Goal: Check status: Check status

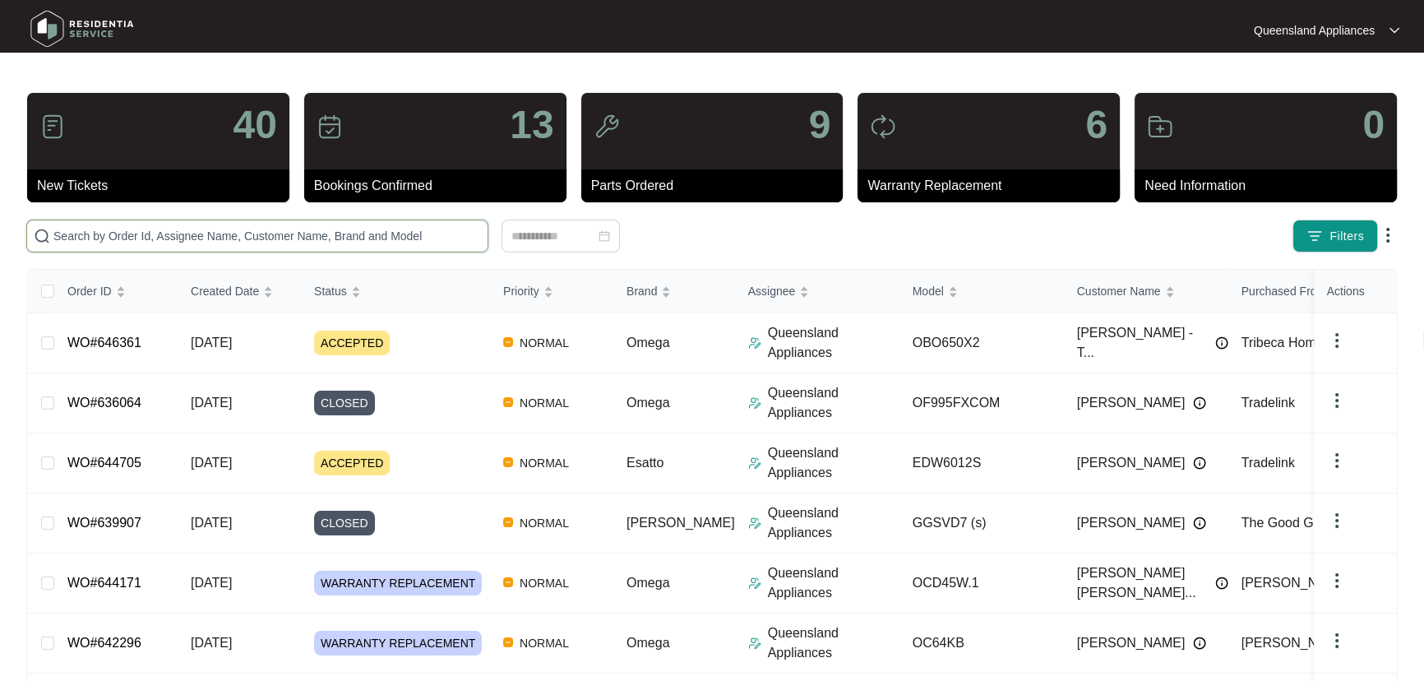
click at [271, 242] on input "text" at bounding box center [266, 236] width 427 height 18
paste input "646570"
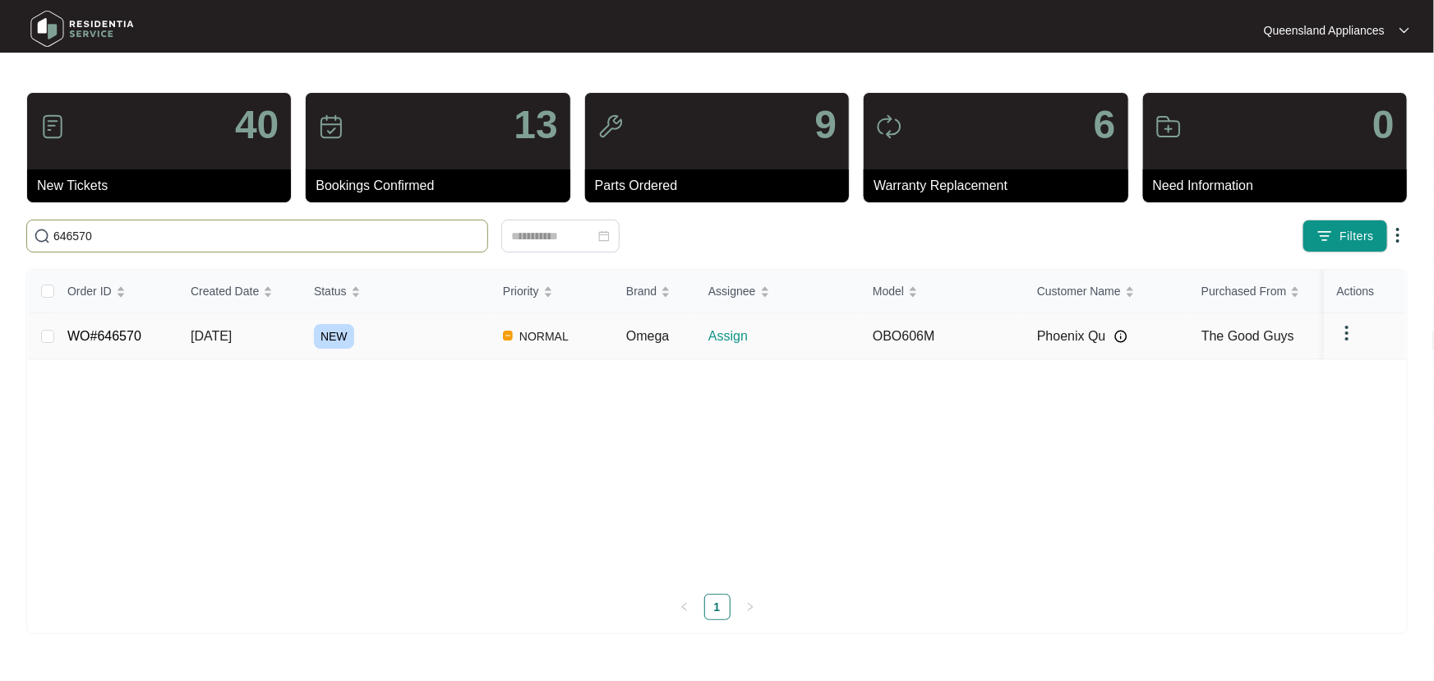
type input "646570"
click at [446, 339] on div "NEW" at bounding box center [402, 336] width 176 height 25
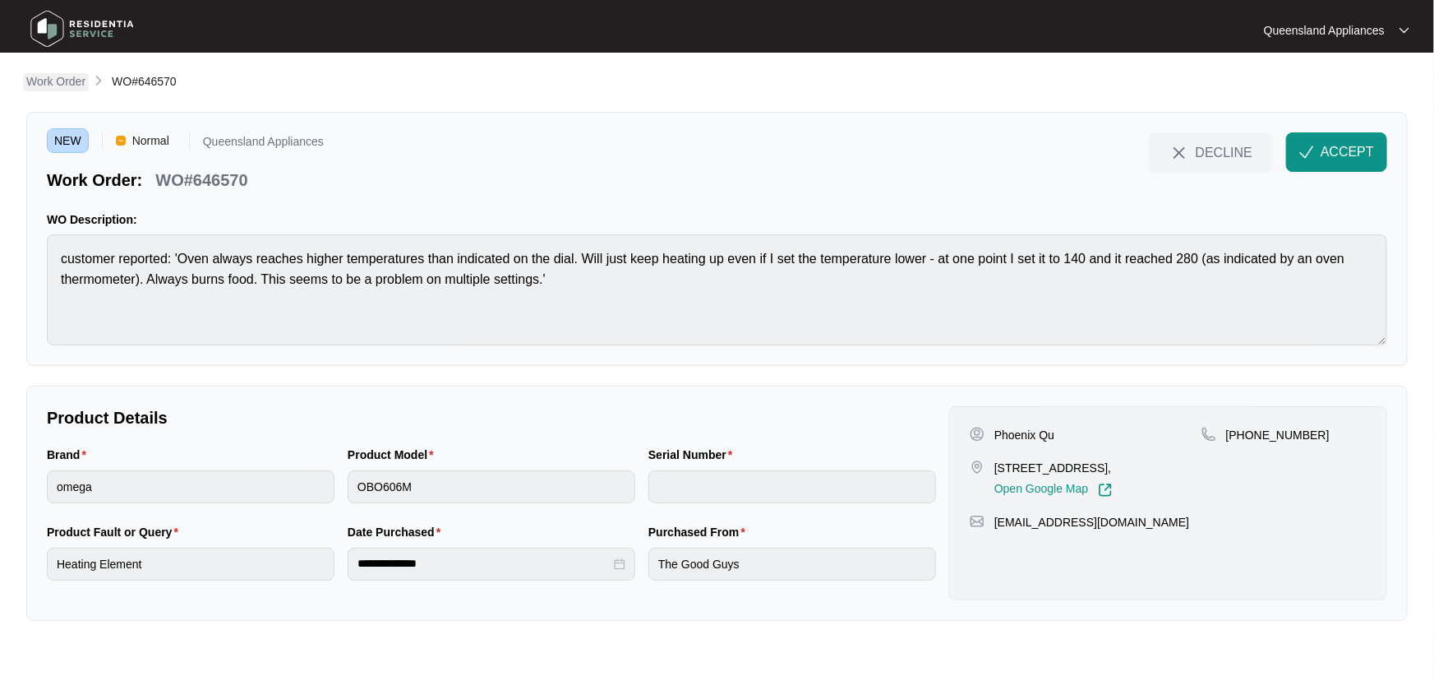
click at [70, 82] on p "Work Order" at bounding box center [55, 81] width 59 height 16
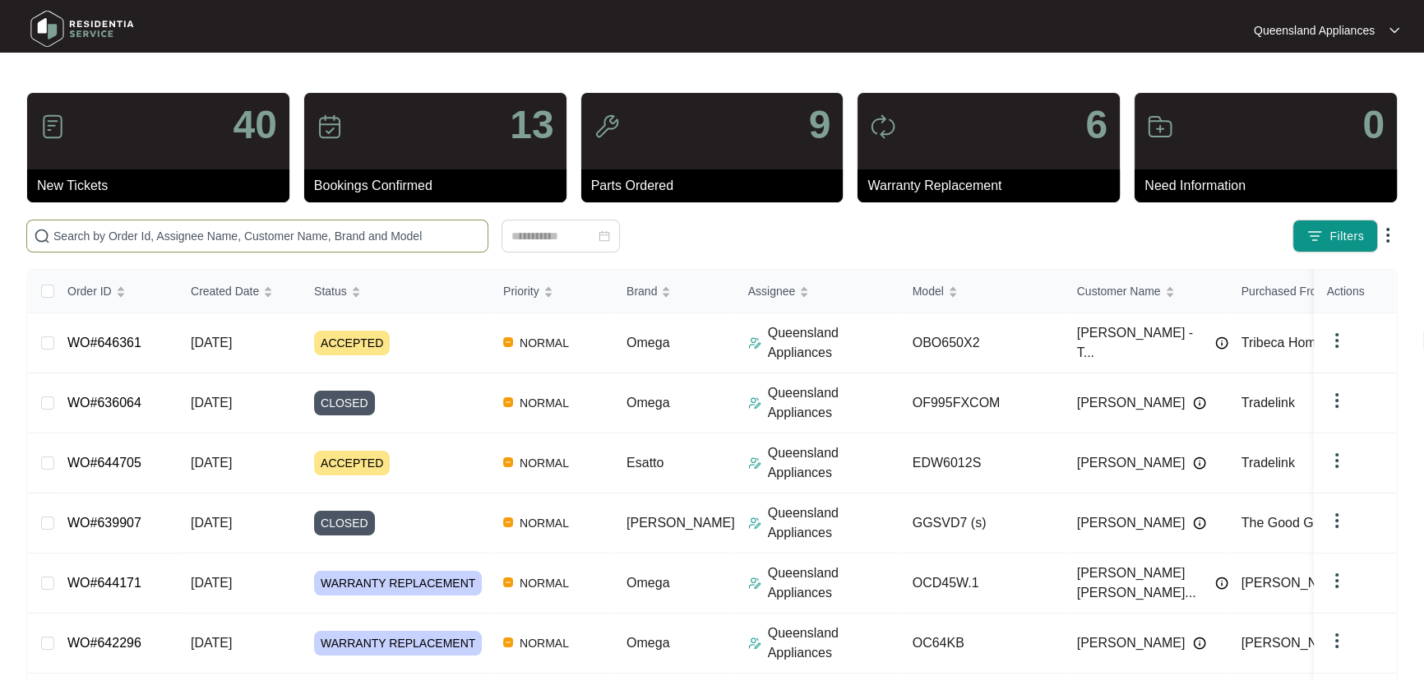
click at [237, 222] on span at bounding box center [257, 235] width 462 height 33
click at [233, 235] on input "text" at bounding box center [266, 236] width 427 height 18
paste input "646582"
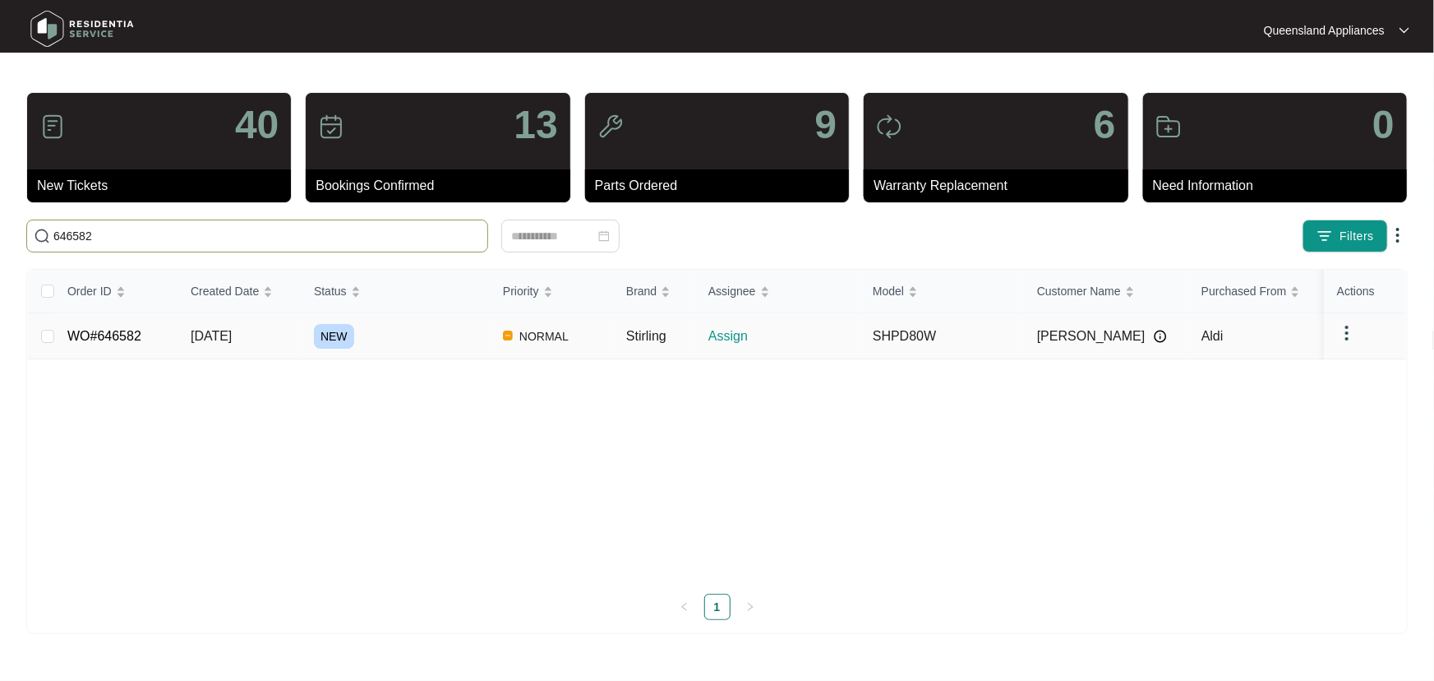
type input "646582"
click at [420, 335] on div "NEW" at bounding box center [402, 336] width 176 height 25
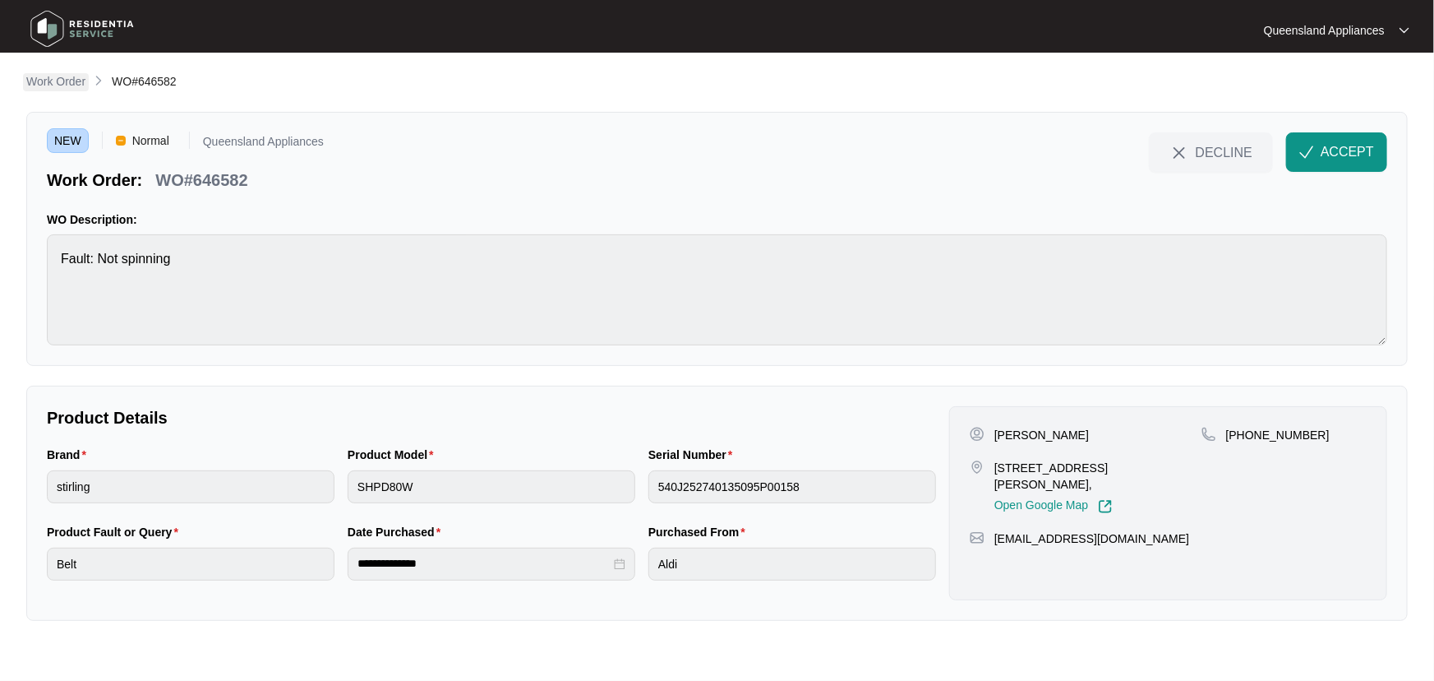
click at [65, 73] on p "Work Order" at bounding box center [55, 81] width 59 height 16
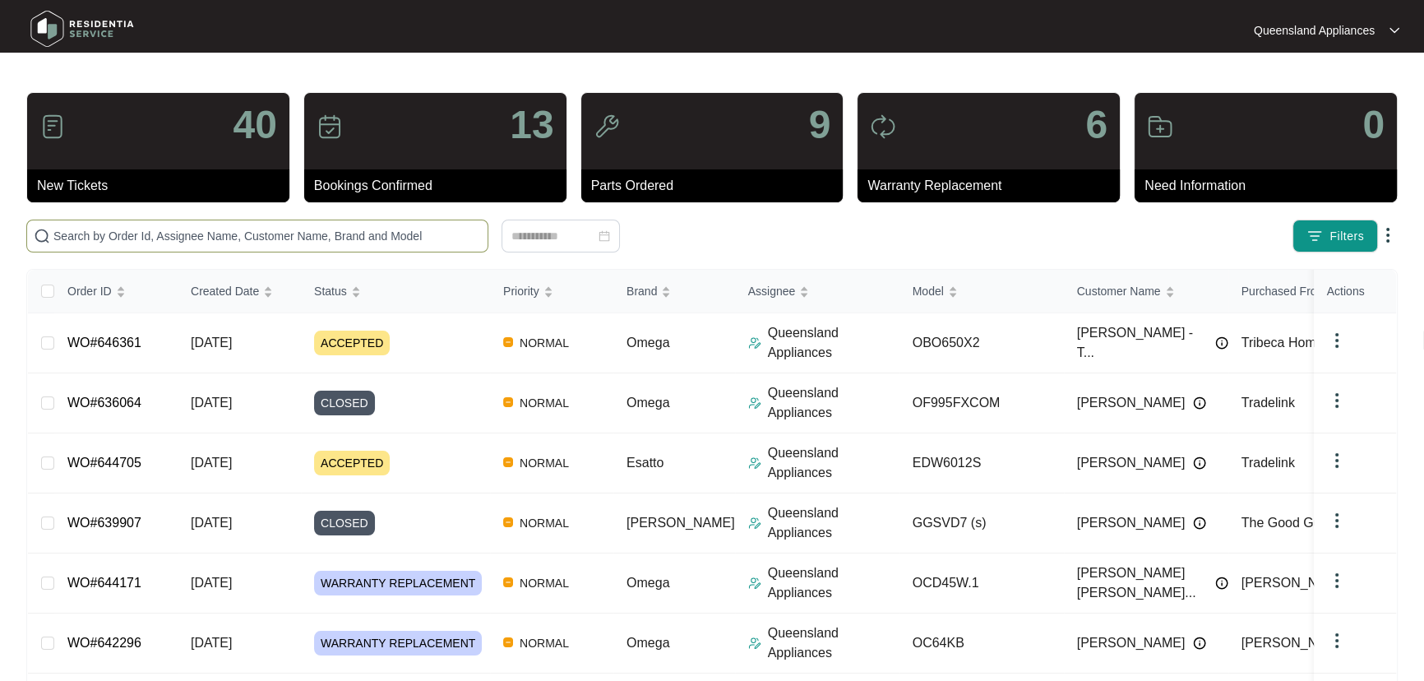
click at [281, 239] on input "text" at bounding box center [266, 236] width 427 height 18
paste input "642296"
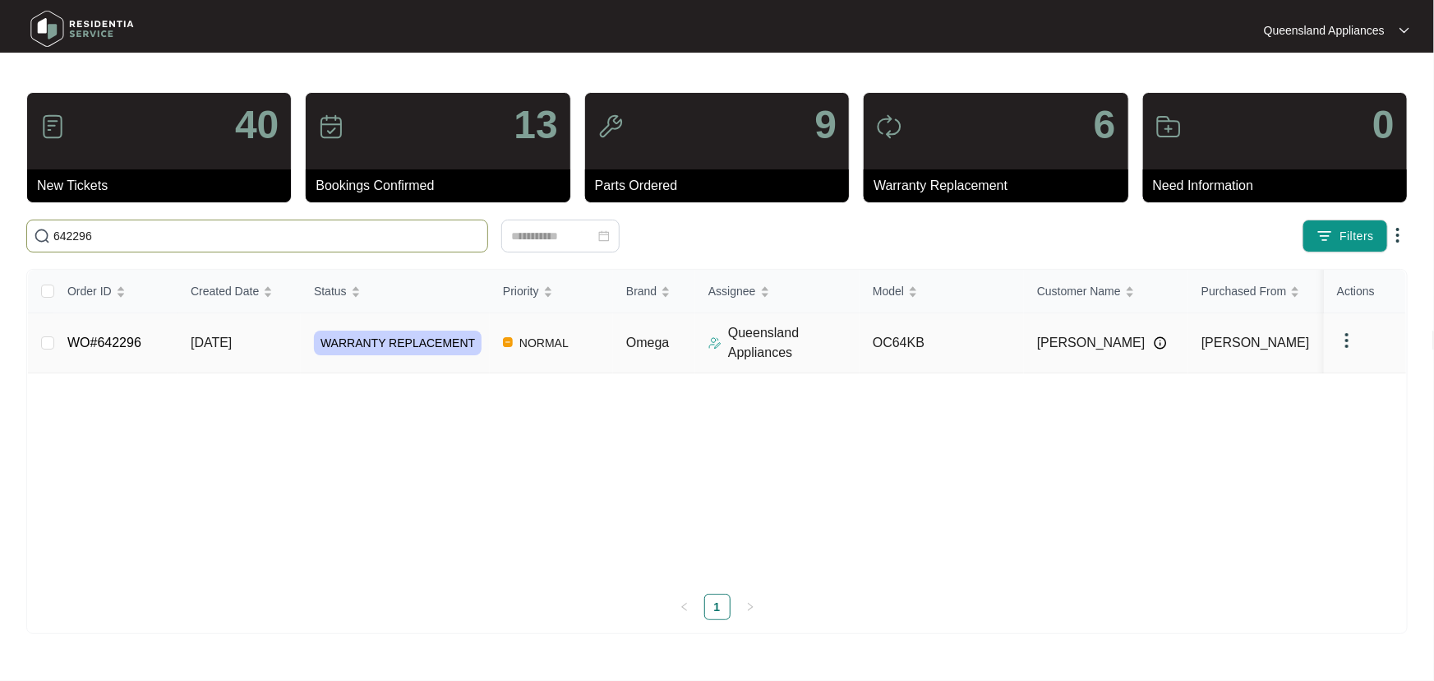
type input "642296"
click at [991, 346] on td "OC64KB" at bounding box center [942, 343] width 164 height 60
